Goal: Task Accomplishment & Management: Manage account settings

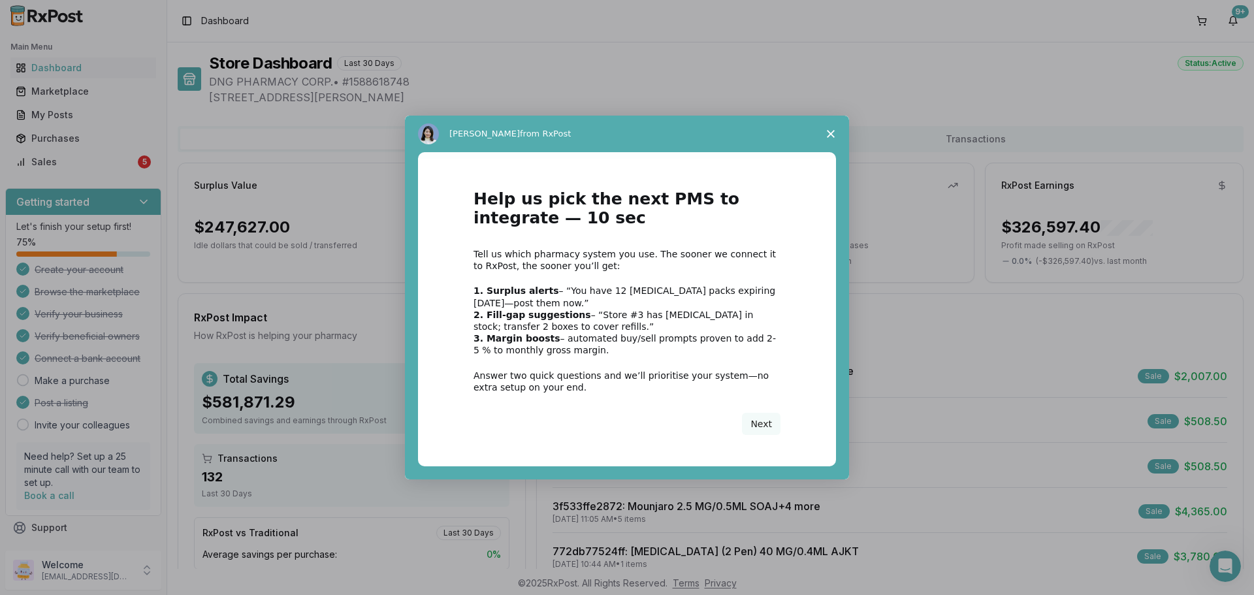
click at [827, 138] on span "Close survey" at bounding box center [830, 134] width 37 height 37
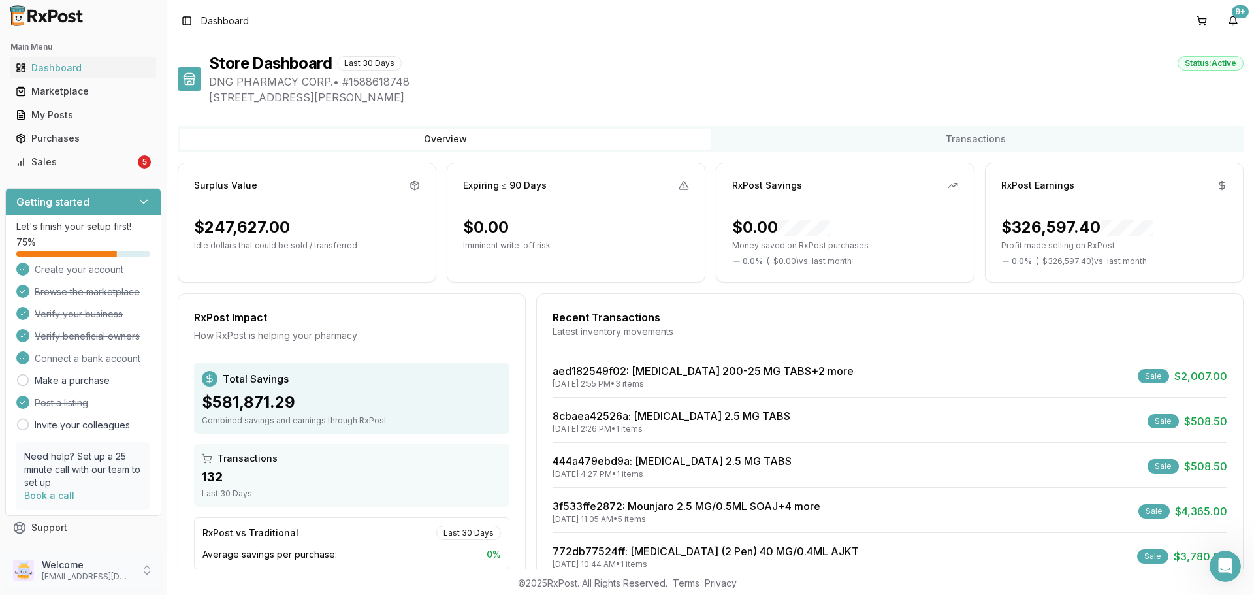
click at [102, 569] on p "Welcome" at bounding box center [87, 564] width 91 height 13
click at [232, 576] on span "Sign Out" at bounding box center [237, 573] width 124 height 13
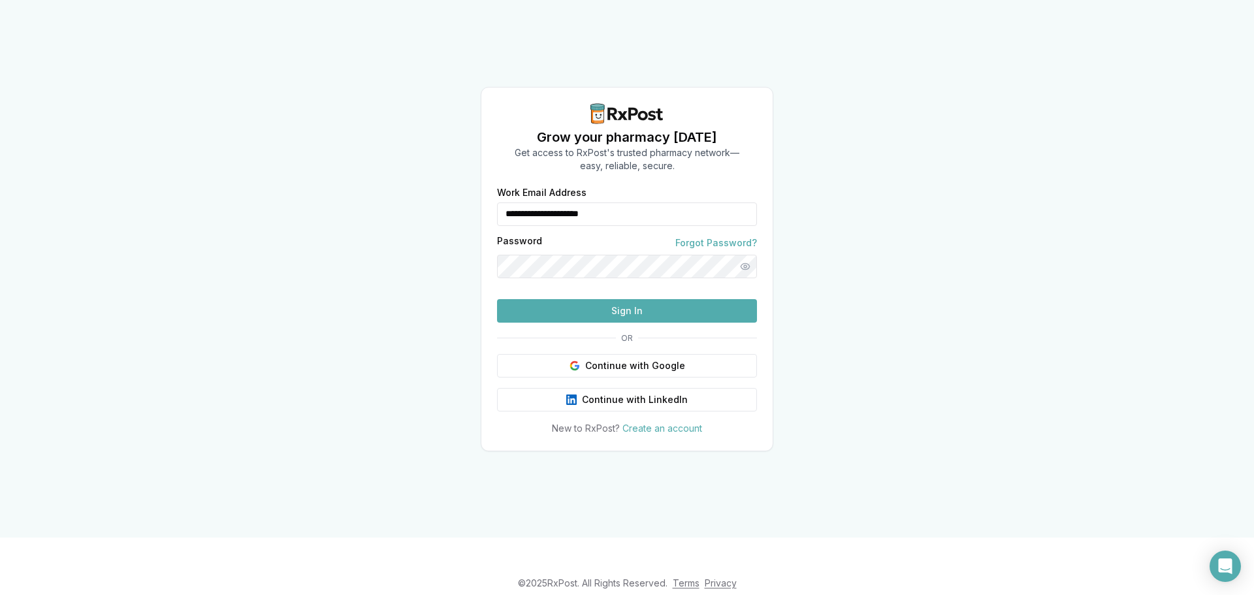
drag, startPoint x: 573, startPoint y: 193, endPoint x: 495, endPoint y: 191, distance: 77.7
click at [495, 191] on div "**********" at bounding box center [626, 311] width 291 height 247
type input "**********"
click at [595, 323] on button "Sign In" at bounding box center [627, 311] width 260 height 24
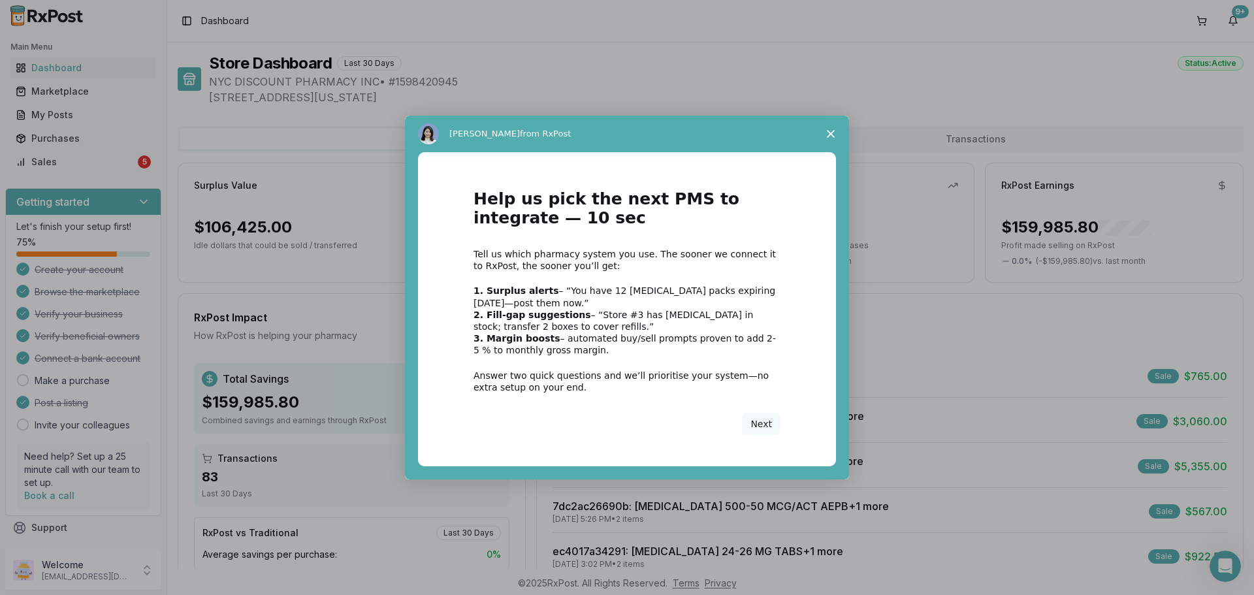
click at [829, 136] on polygon "Close survey" at bounding box center [831, 134] width 8 height 8
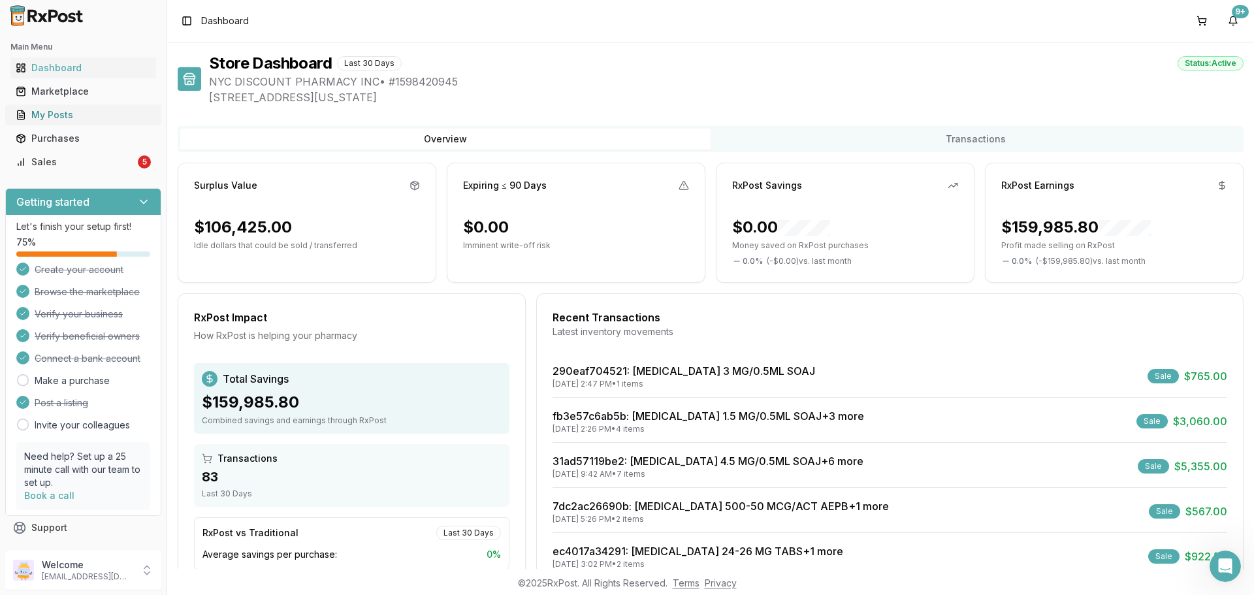
click at [103, 123] on link "My Posts" at bounding box center [83, 115] width 146 height 24
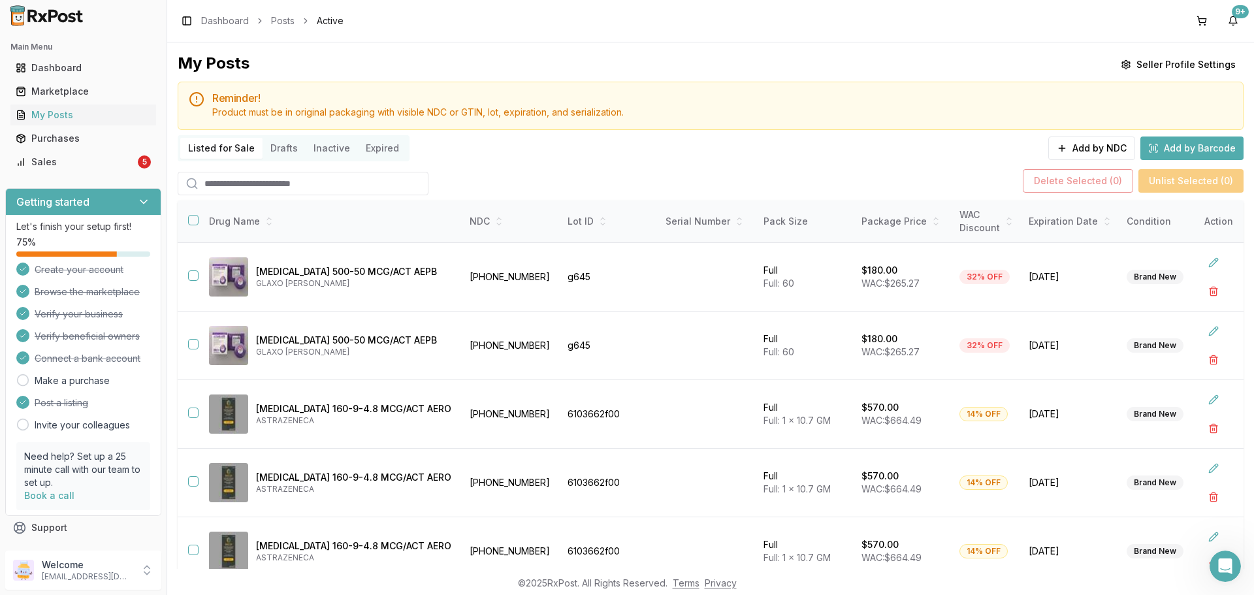
click at [334, 182] on input "search" at bounding box center [303, 184] width 251 height 24
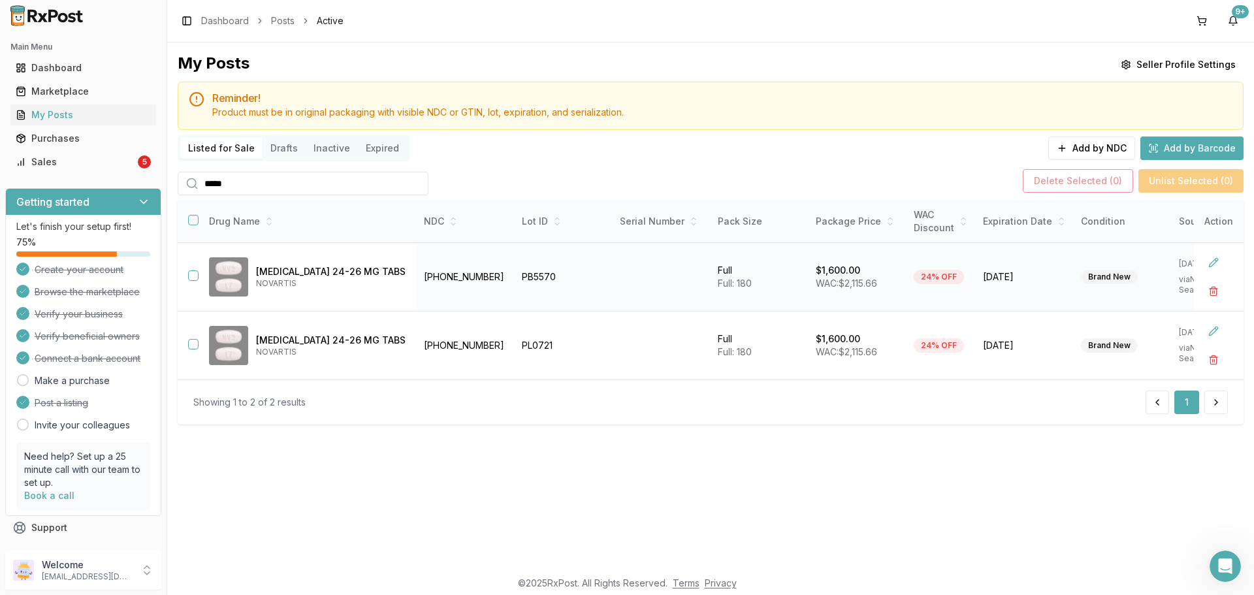
click at [191, 276] on button "button" at bounding box center [193, 275] width 10 height 10
click at [194, 347] on button "button" at bounding box center [193, 344] width 10 height 10
click at [1063, 178] on button "Delete Selected ( 2 )" at bounding box center [1078, 181] width 110 height 24
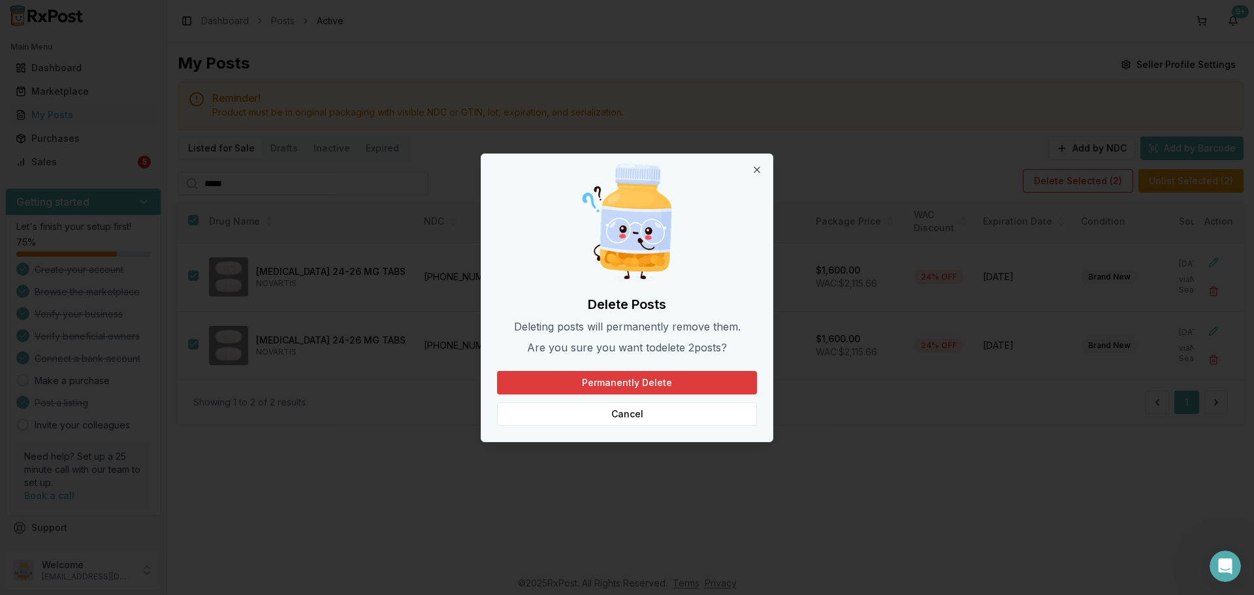
click at [707, 383] on button "Permanently Delete" at bounding box center [627, 383] width 260 height 24
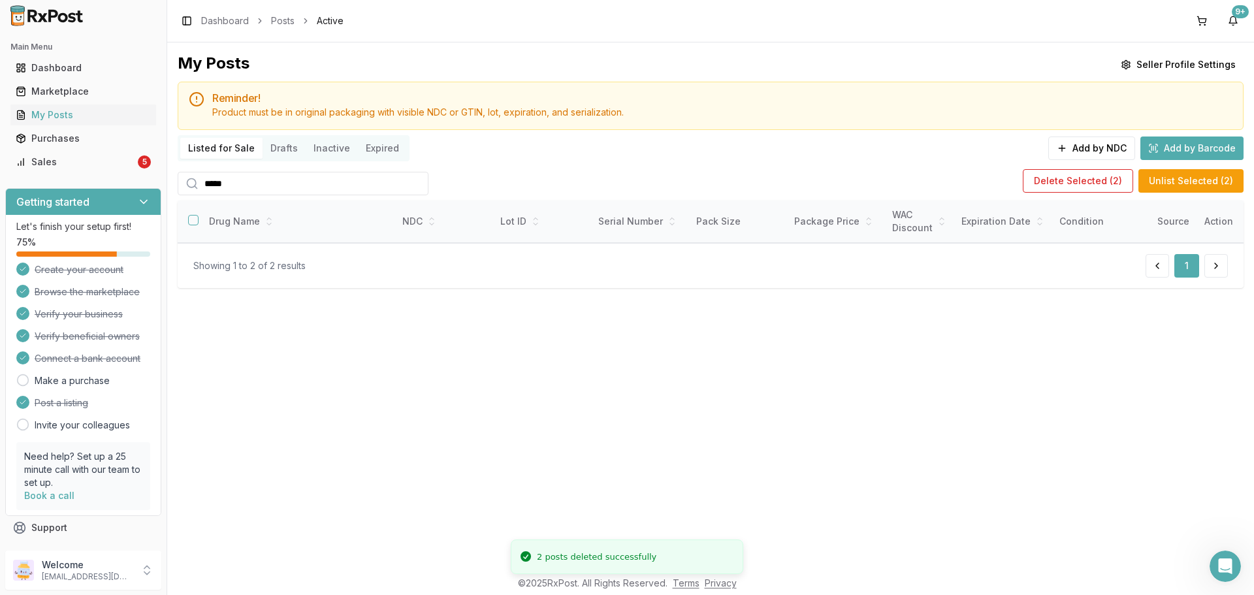
drag, startPoint x: 294, startPoint y: 193, endPoint x: 174, endPoint y: 178, distance: 121.1
click at [174, 178] on div "My Posts Seller Profile Settings Reminder! Product must be in original packagin…" at bounding box center [710, 305] width 1087 height 526
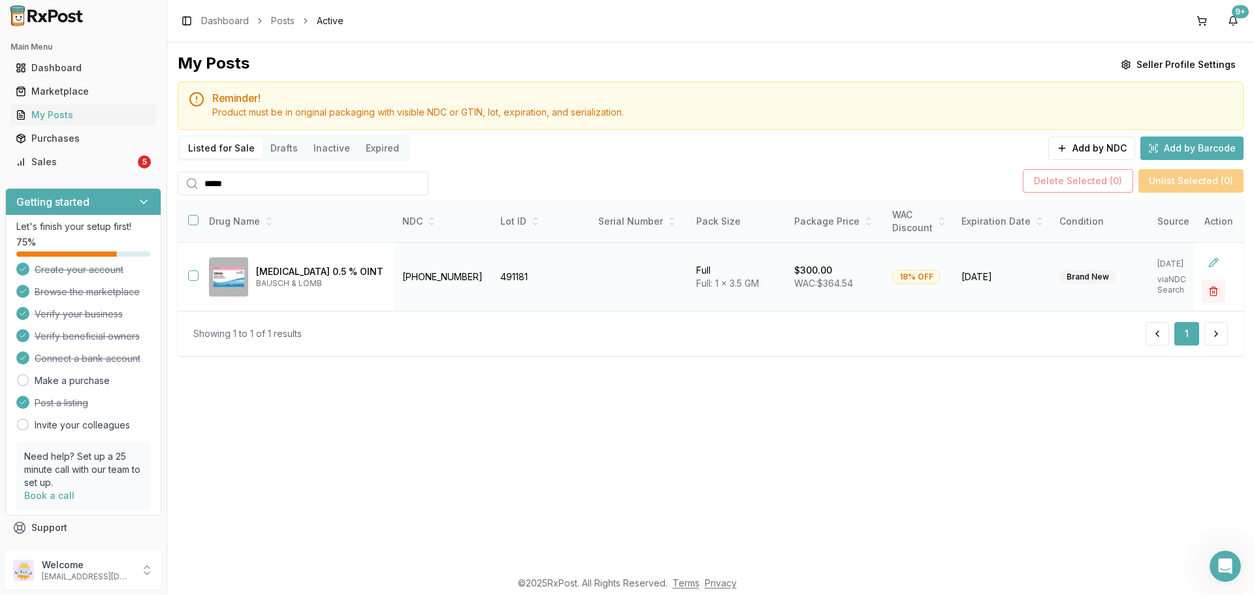
click at [1213, 295] on button "button" at bounding box center [1213, 291] width 24 height 24
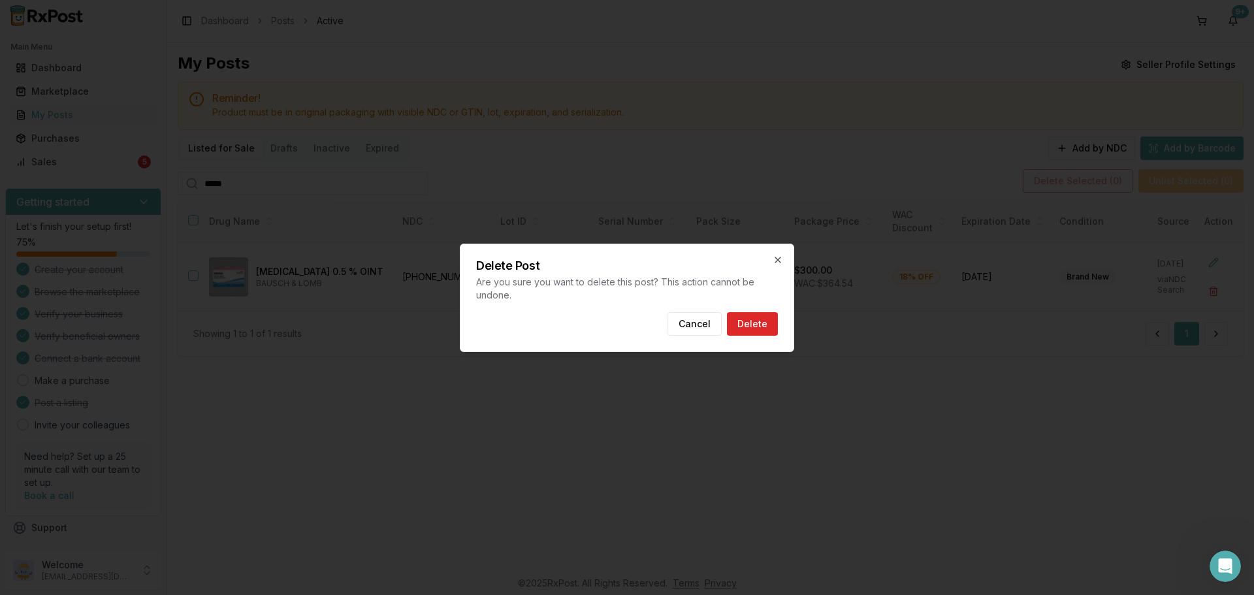
click at [780, 327] on div "Delete Post Are you sure you want to delete this post? This action cannot be un…" at bounding box center [627, 298] width 334 height 108
click at [770, 327] on button "Delete" at bounding box center [752, 324] width 51 height 24
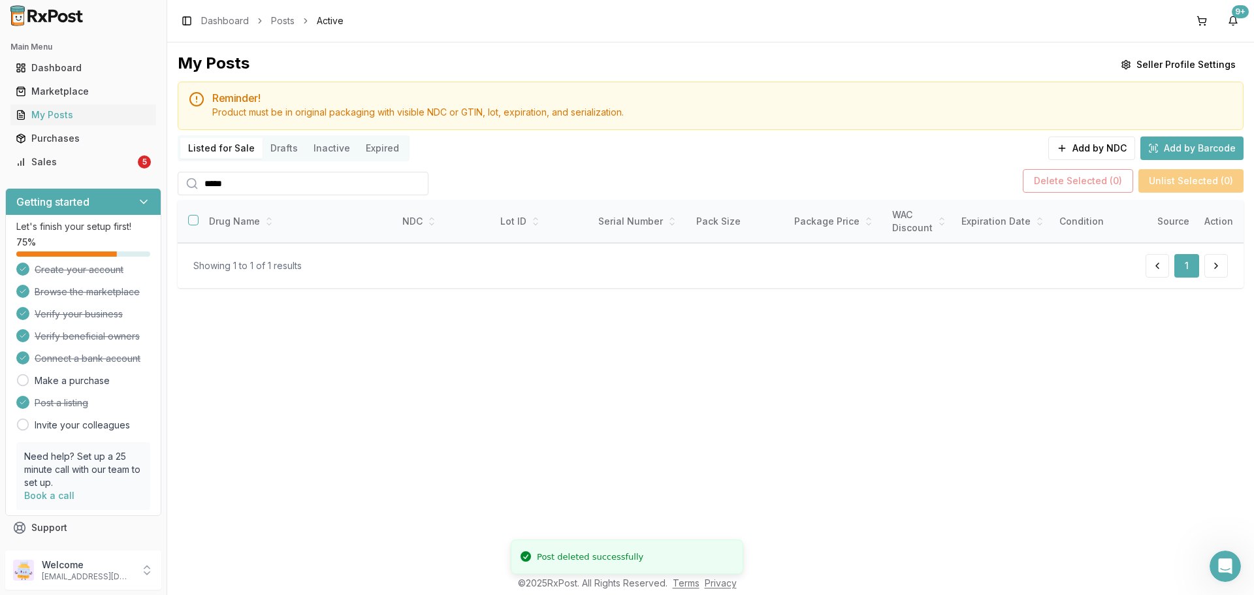
drag, startPoint x: 317, startPoint y: 197, endPoint x: 291, endPoint y: 186, distance: 28.1
click at [291, 186] on div "My Posts Seller Profile Settings Reminder! Product must be in original packagin…" at bounding box center [711, 176] width 1066 height 246
drag, startPoint x: 251, startPoint y: 181, endPoint x: 174, endPoint y: 176, distance: 76.6
click at [174, 176] on div "My Posts Seller Profile Settings Reminder! Product must be in original packagin…" at bounding box center [710, 305] width 1087 height 526
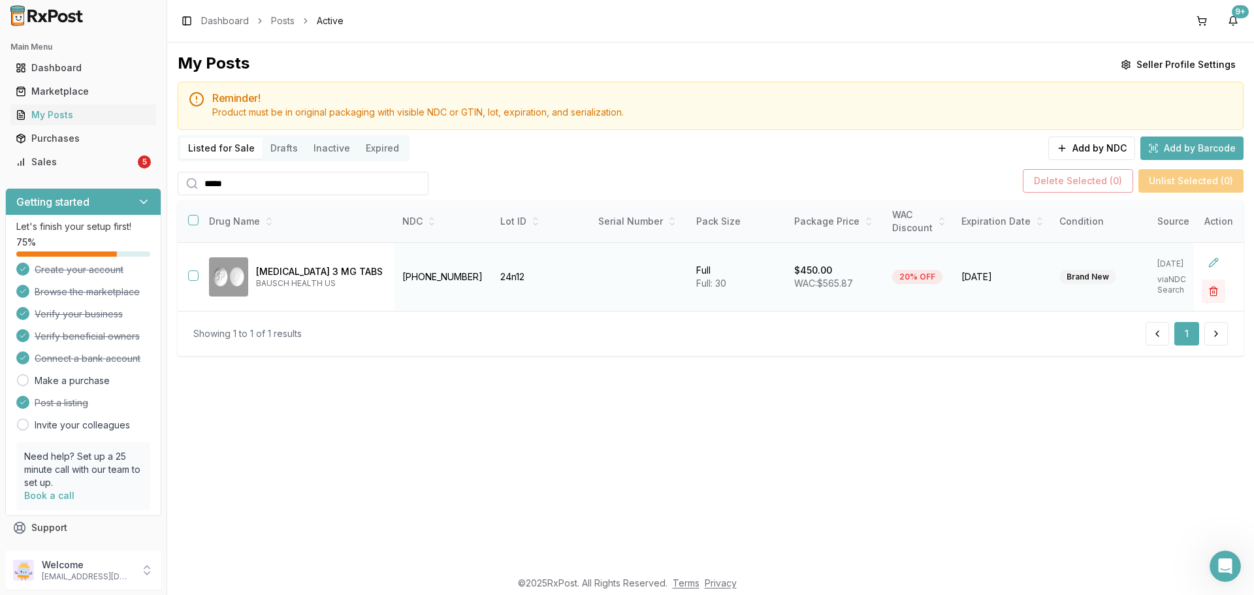
click at [1213, 282] on button "button" at bounding box center [1213, 291] width 24 height 24
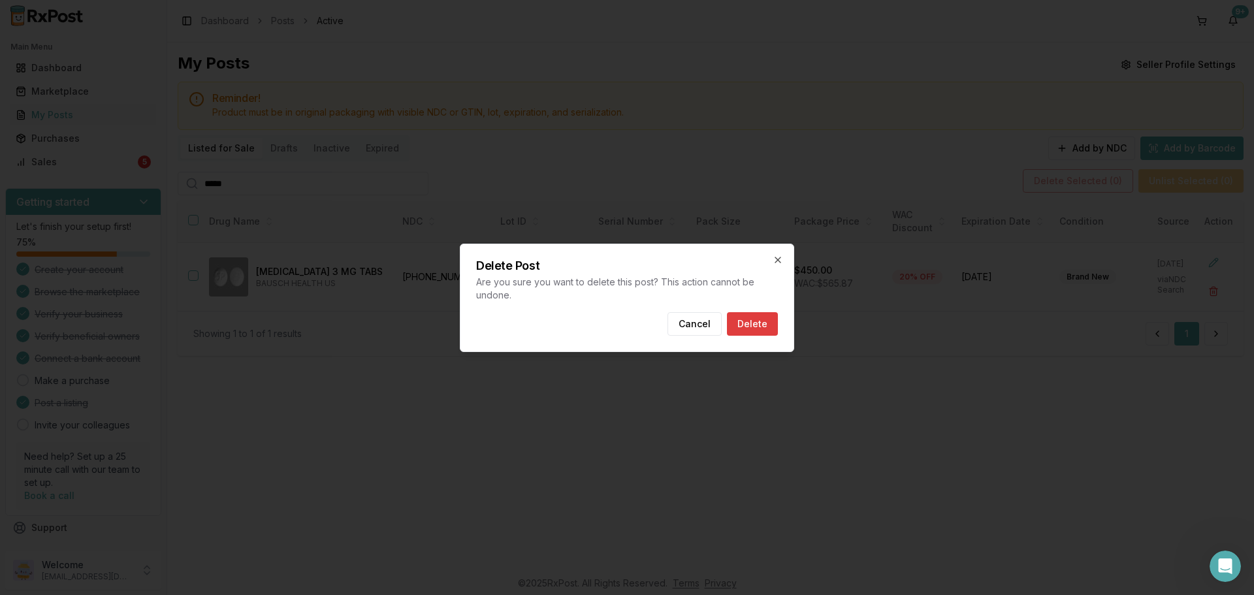
click at [767, 332] on button "Delete" at bounding box center [752, 324] width 51 height 24
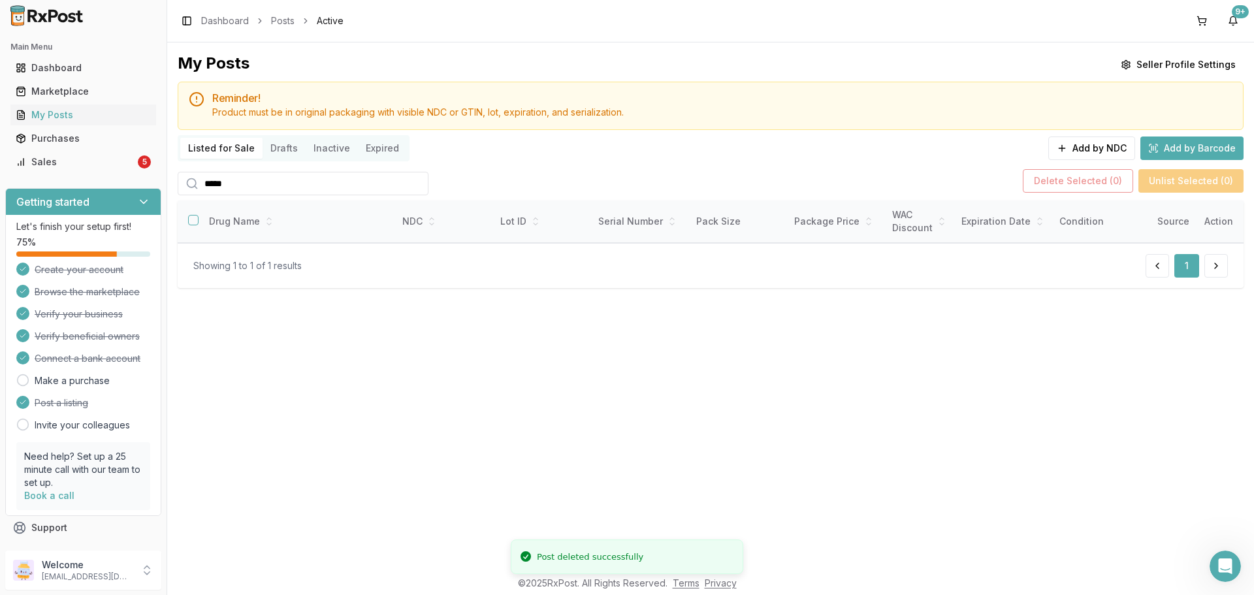
drag, startPoint x: 345, startPoint y: 184, endPoint x: 118, endPoint y: 197, distance: 228.2
click at [114, 196] on div "Main Menu Dashboard Marketplace My Posts Purchases Sales 5 Getting started Let'…" at bounding box center [627, 297] width 1254 height 595
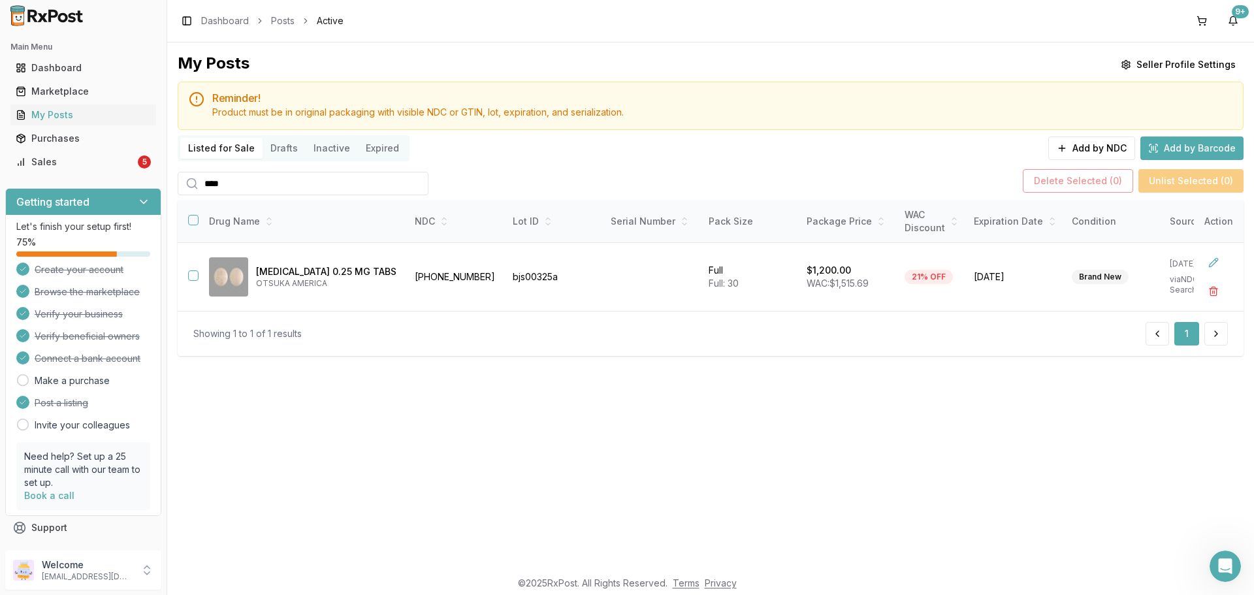
drag, startPoint x: 237, startPoint y: 183, endPoint x: 141, endPoint y: 185, distance: 96.0
click at [143, 185] on div "Main Menu Dashboard Marketplace My Posts Purchases Sales 5 Getting started Let'…" at bounding box center [627, 297] width 1254 height 595
type input "****"
click at [1208, 287] on button "button" at bounding box center [1213, 291] width 24 height 24
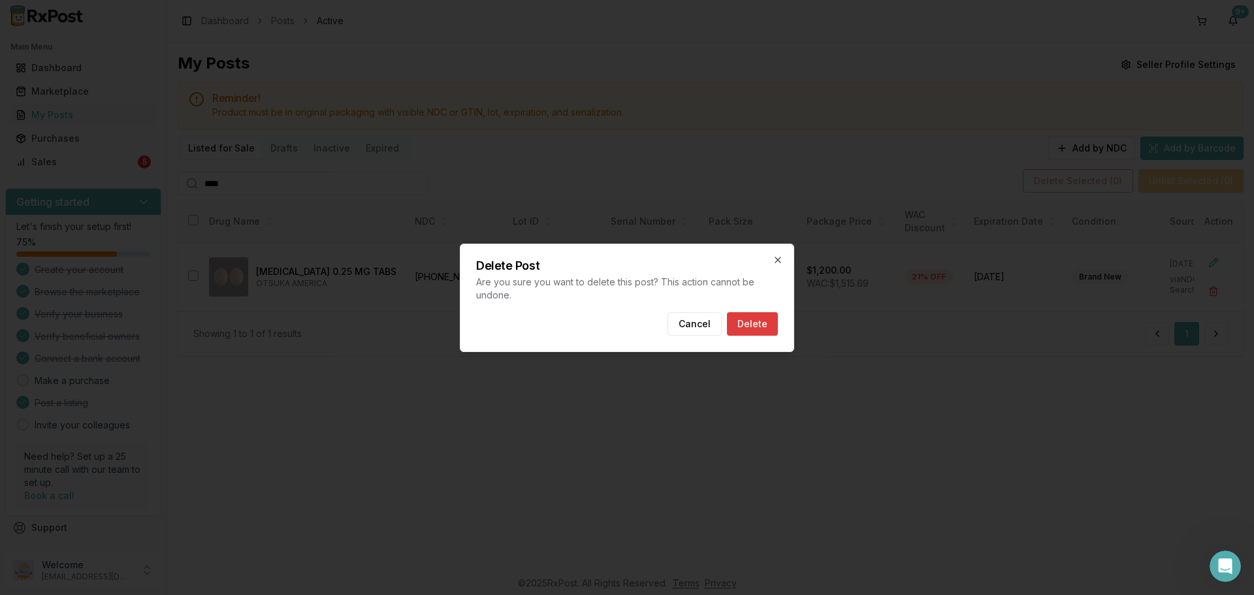
click at [762, 320] on button "Delete" at bounding box center [752, 324] width 51 height 24
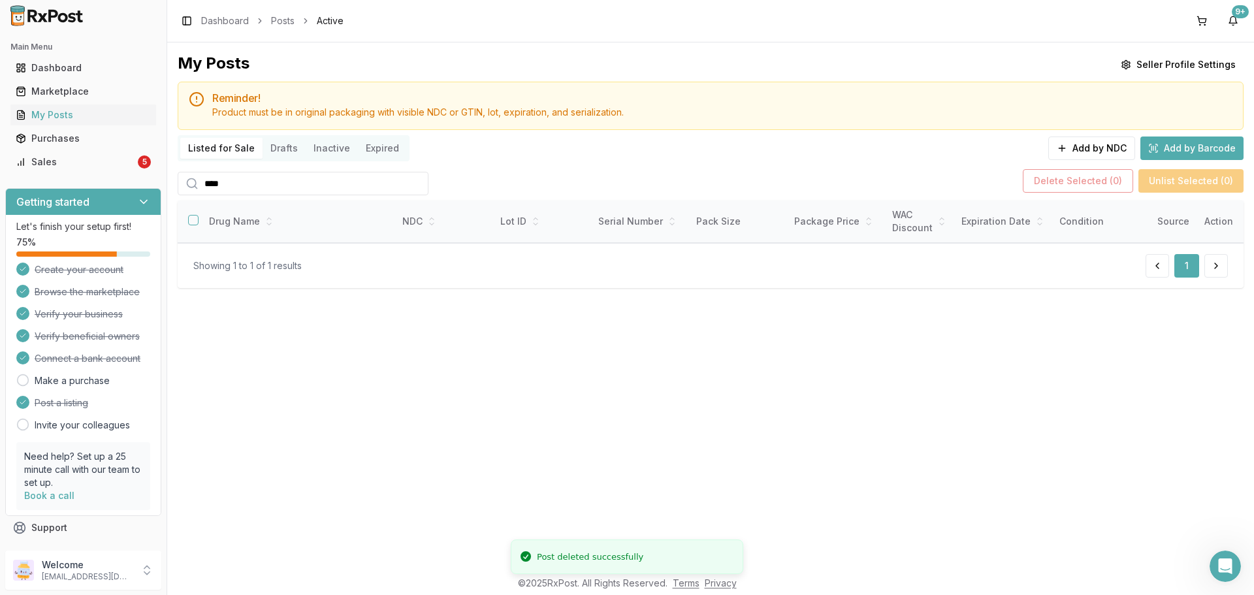
click at [415, 180] on input "****" at bounding box center [303, 184] width 251 height 24
click at [413, 181] on input "****" at bounding box center [303, 184] width 251 height 24
